Goal: Task Accomplishment & Management: Use online tool/utility

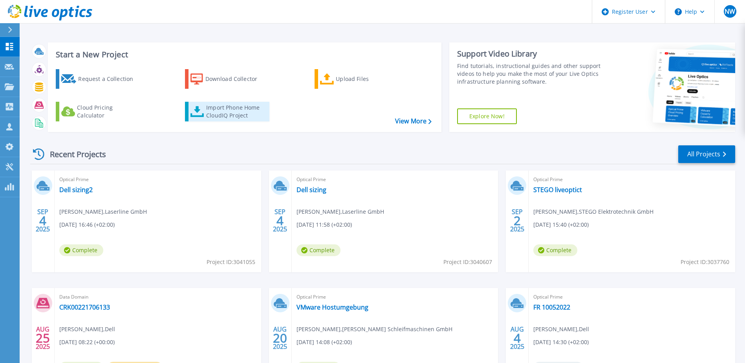
click at [219, 108] on div "Import Phone Home CloudIQ Project" at bounding box center [236, 112] width 61 height 16
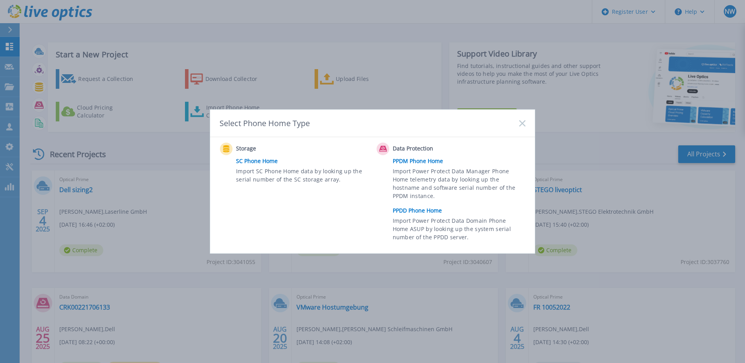
click at [437, 211] on link "PPDD Phone Home" at bounding box center [461, 211] width 137 height 12
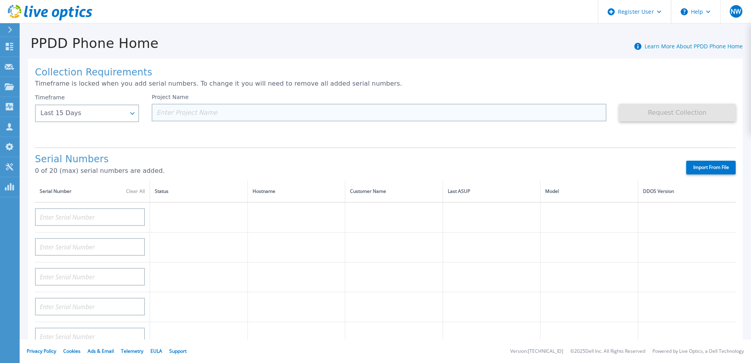
click at [199, 113] on input at bounding box center [379, 113] width 455 height 18
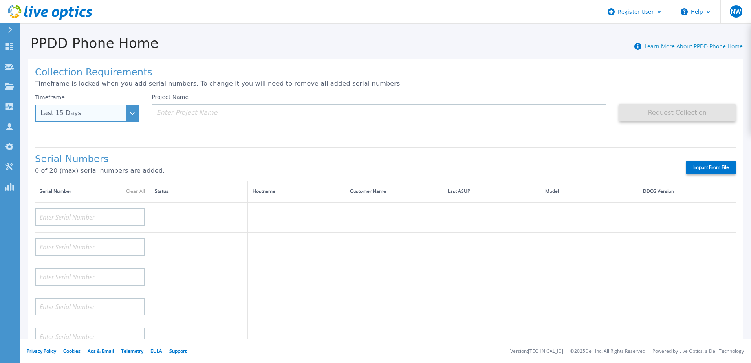
click at [119, 117] on div "Last 15 Days" at bounding box center [82, 113] width 84 height 7
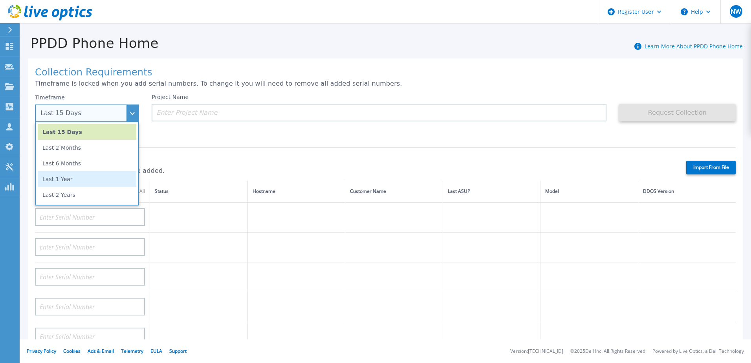
click at [98, 180] on li "Last 1 Year" at bounding box center [87, 179] width 99 height 16
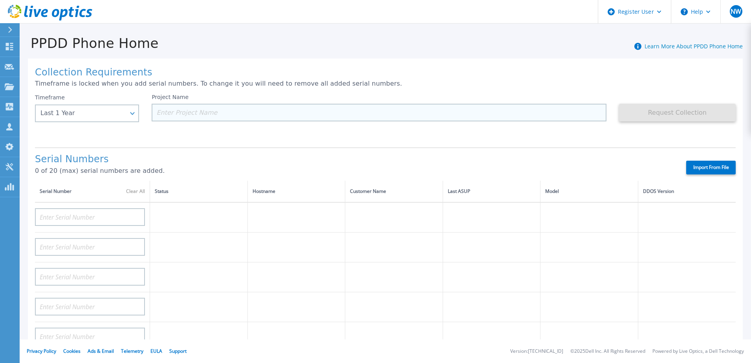
click at [167, 110] on input at bounding box center [379, 113] width 455 height 18
paste input "CKM00182600325"
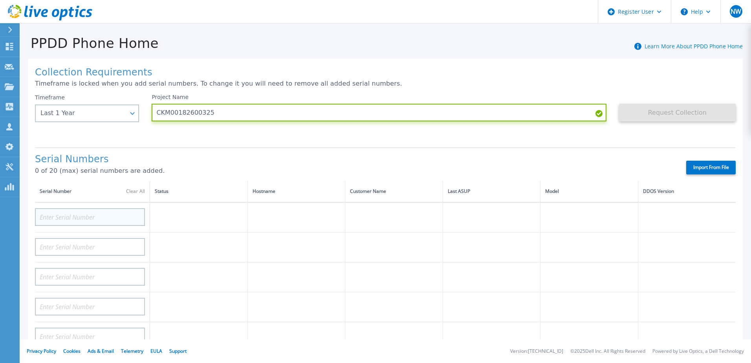
type input "CKM00182600325"
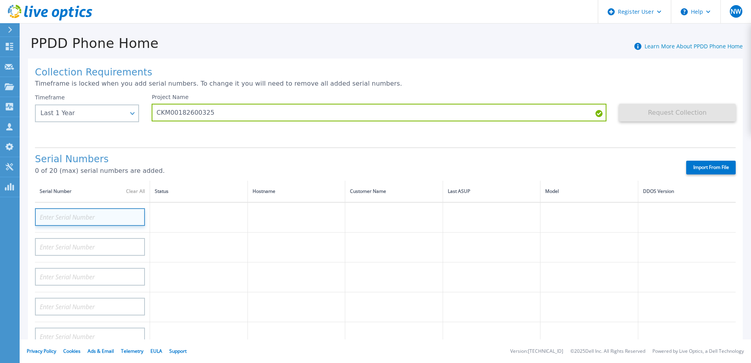
click at [88, 216] on input at bounding box center [90, 217] width 110 height 18
paste input "CKM00182600325"
type input "CKM00182600325"
click at [510, 141] on div "Project Name CKM00182600325" at bounding box center [385, 117] width 467 height 47
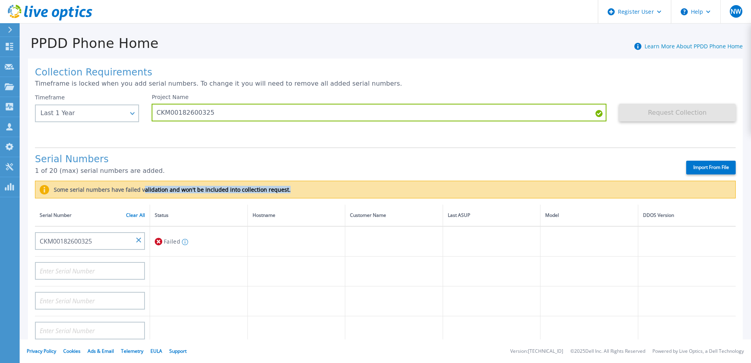
drag, startPoint x: 141, startPoint y: 191, endPoint x: 282, endPoint y: 189, distance: 141.4
click at [282, 189] on div "Some serial numbers have failed validation and won't be included into collectio…" at bounding box center [385, 190] width 701 height 18
click at [147, 192] on label "Some serial numbers have failed validation and won't be included into collectio…" at bounding box center [170, 190] width 242 height 6
drag, startPoint x: 147, startPoint y: 192, endPoint x: 121, endPoint y: 145, distance: 53.8
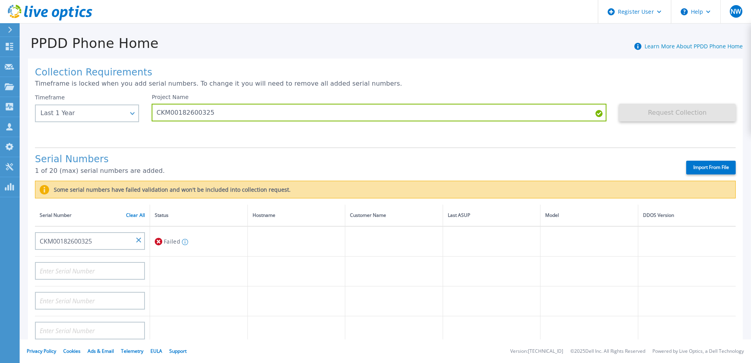
click at [121, 145] on div "Collection Requirements Timeframe is locked when you add serial numbers. To cha…" at bounding box center [385, 293] width 715 height 468
click at [107, 242] on input "CKM00182600325" at bounding box center [90, 241] width 110 height 18
click at [107, 235] on input "CKM00182600325" at bounding box center [90, 241] width 110 height 18
click at [108, 240] on input "CKM00182600325" at bounding box center [90, 241] width 110 height 18
click at [96, 241] on input "CKM00182600325" at bounding box center [90, 241] width 110 height 18
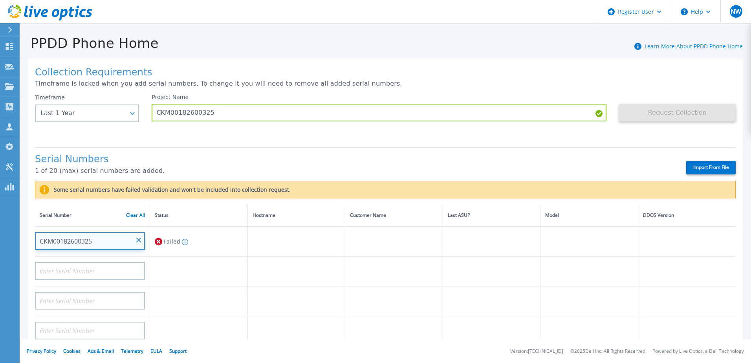
click at [94, 241] on input "CKM00182600325" at bounding box center [90, 241] width 110 height 18
click at [138, 237] on input "CKM00182600325" at bounding box center [90, 241] width 110 height 18
click at [149, 242] on td "CKM00182600325" at bounding box center [92, 241] width 115 height 30
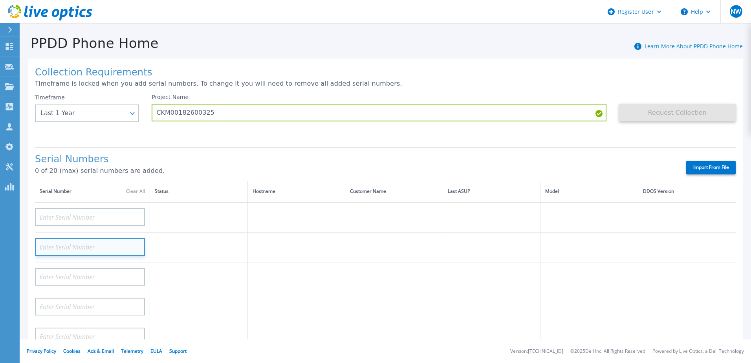
click at [140, 240] on input at bounding box center [90, 247] width 110 height 18
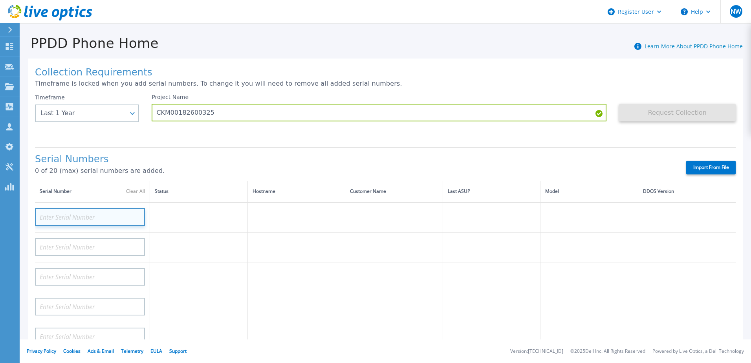
click at [90, 211] on input at bounding box center [90, 217] width 110 height 18
paste input "CKM00182600325"
type input "CKM00182600325"
drag, startPoint x: 112, startPoint y: 219, endPoint x: 0, endPoint y: 218, distance: 112.0
click at [0, 218] on html "Register User Help NW Dell-Benutzer [PERSON_NAME] [EMAIL_ADDRESS][PERSON_NAME][…" at bounding box center [375, 181] width 751 height 363
